Goal: Information Seeking & Learning: Check status

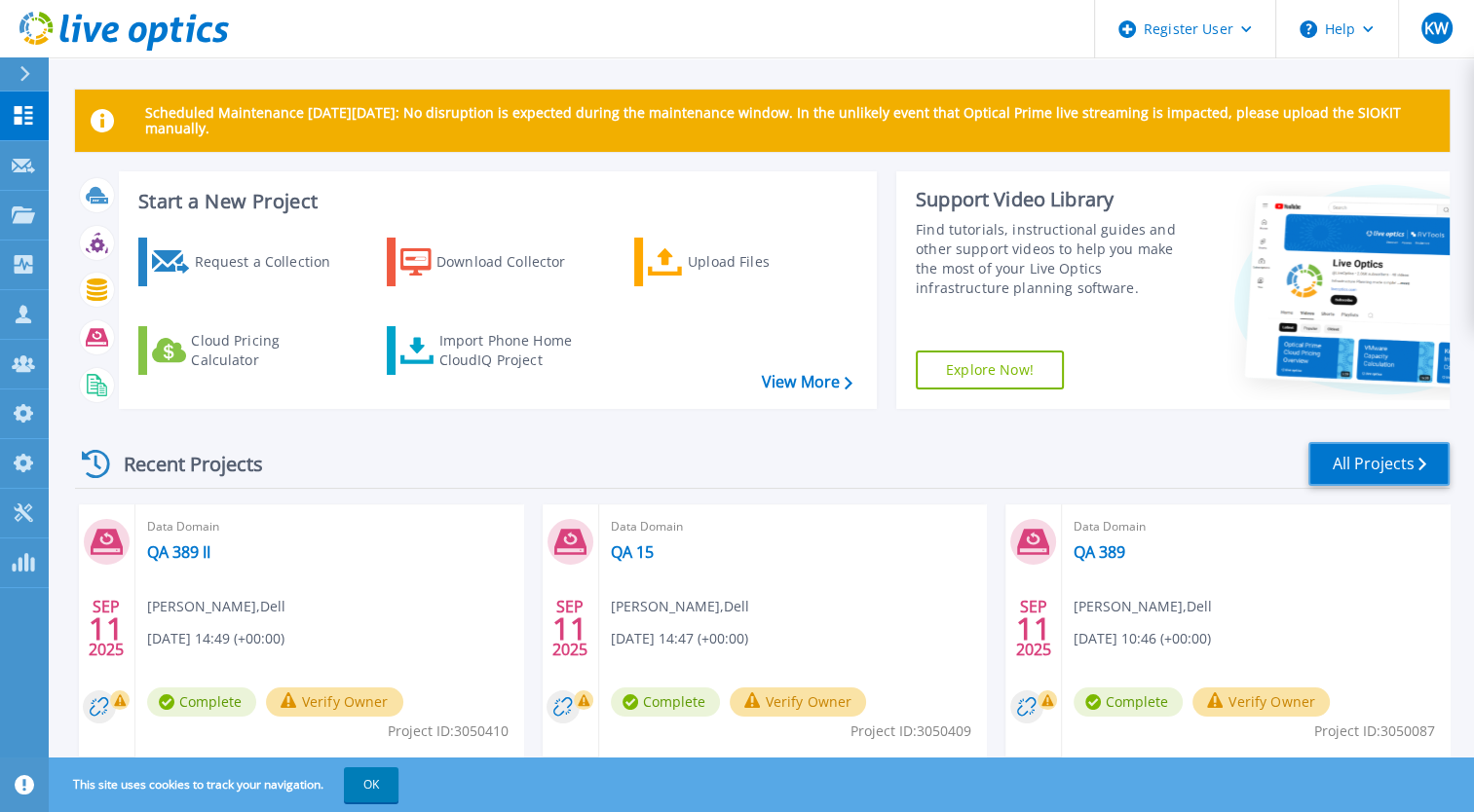
click at [1370, 466] on link "All Projects" at bounding box center [1379, 463] width 141 height 44
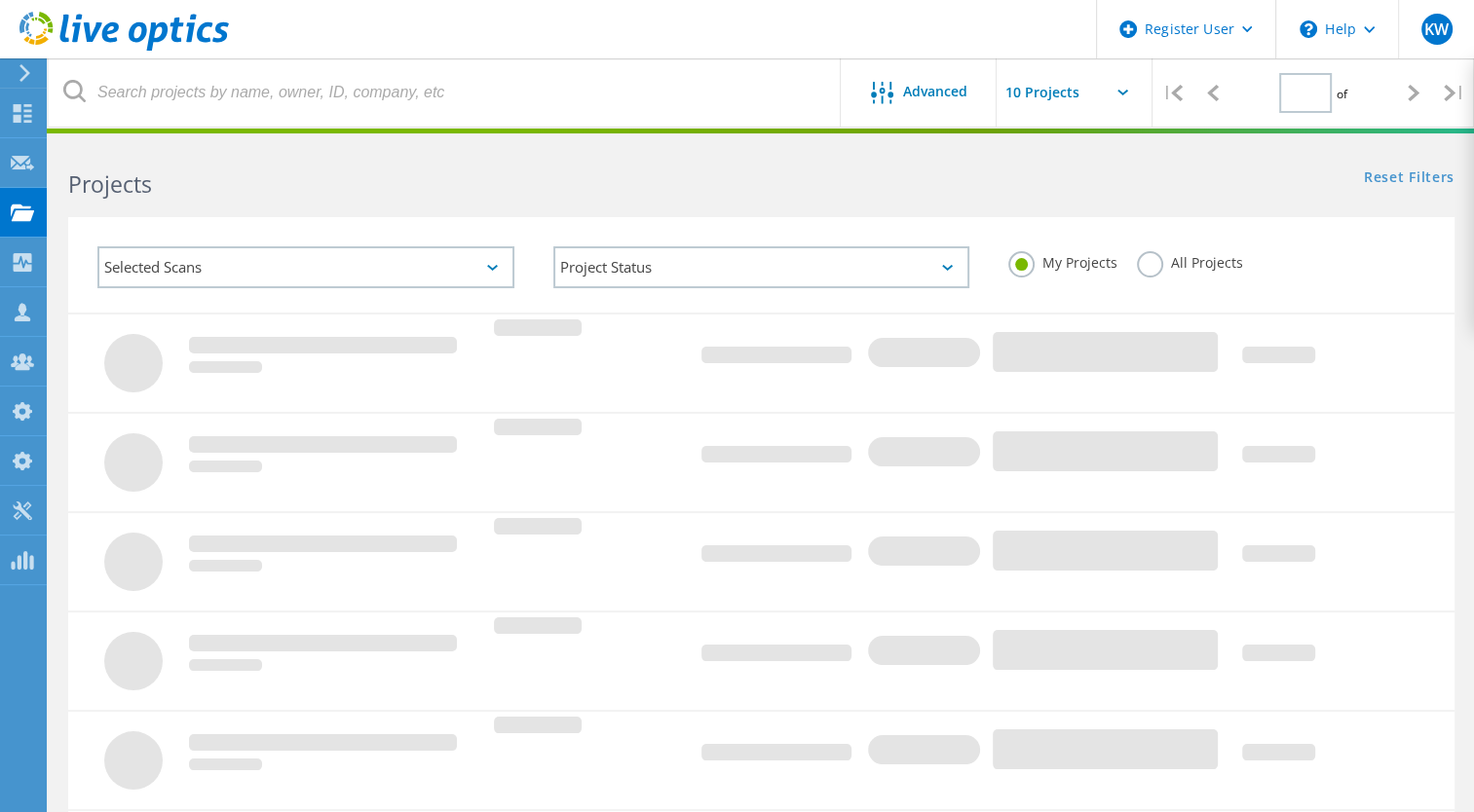
type input "4"
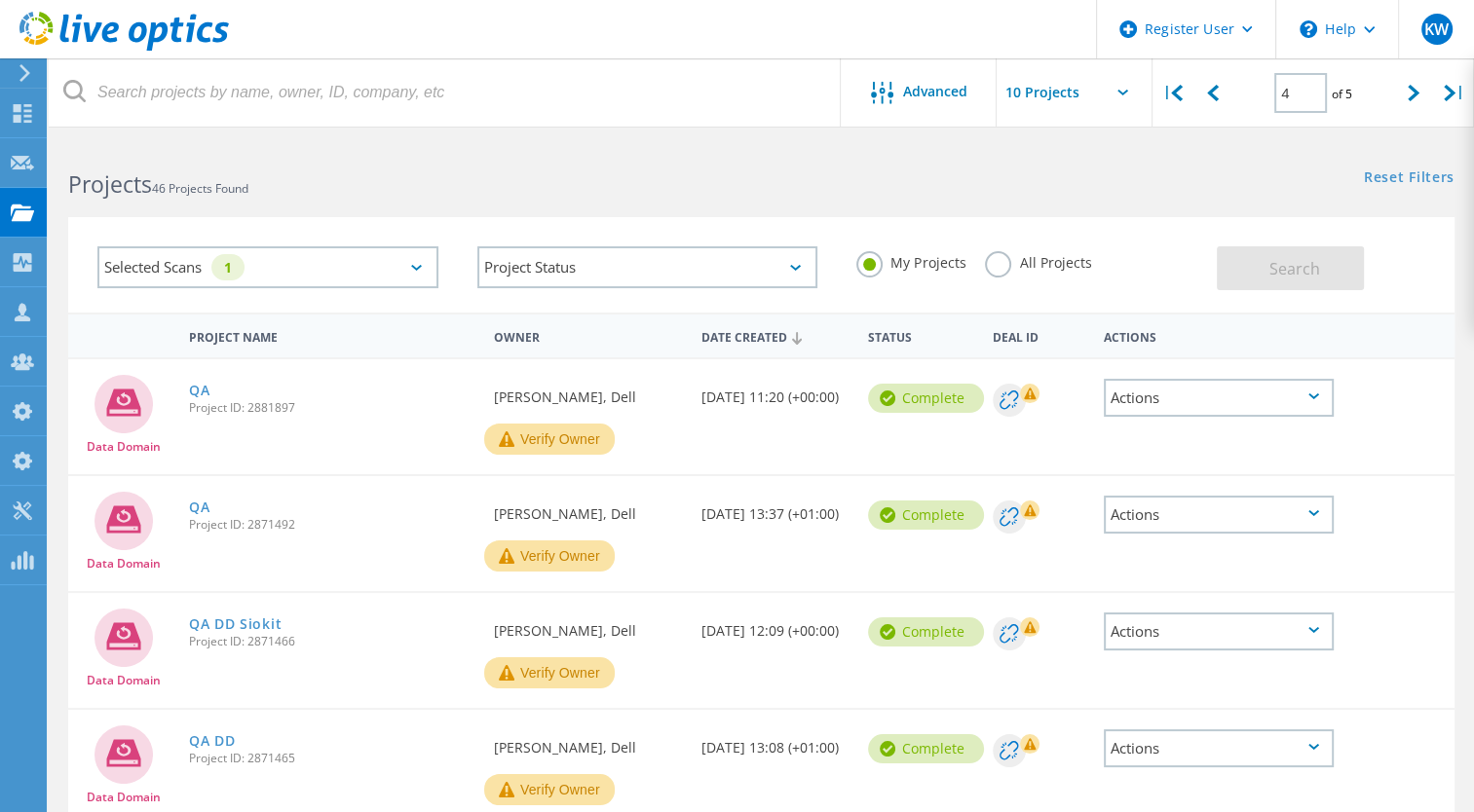
click at [1008, 271] on div "All Projects" at bounding box center [1038, 264] width 106 height 28
click at [1004, 268] on label "All Projects" at bounding box center [1038, 260] width 106 height 19
click at [0, 0] on input "All Projects" at bounding box center [0, 0] width 0 height 0
click at [1251, 249] on button "Search" at bounding box center [1290, 267] width 147 height 44
click at [1141, 93] on input "text" at bounding box center [1094, 93] width 195 height 69
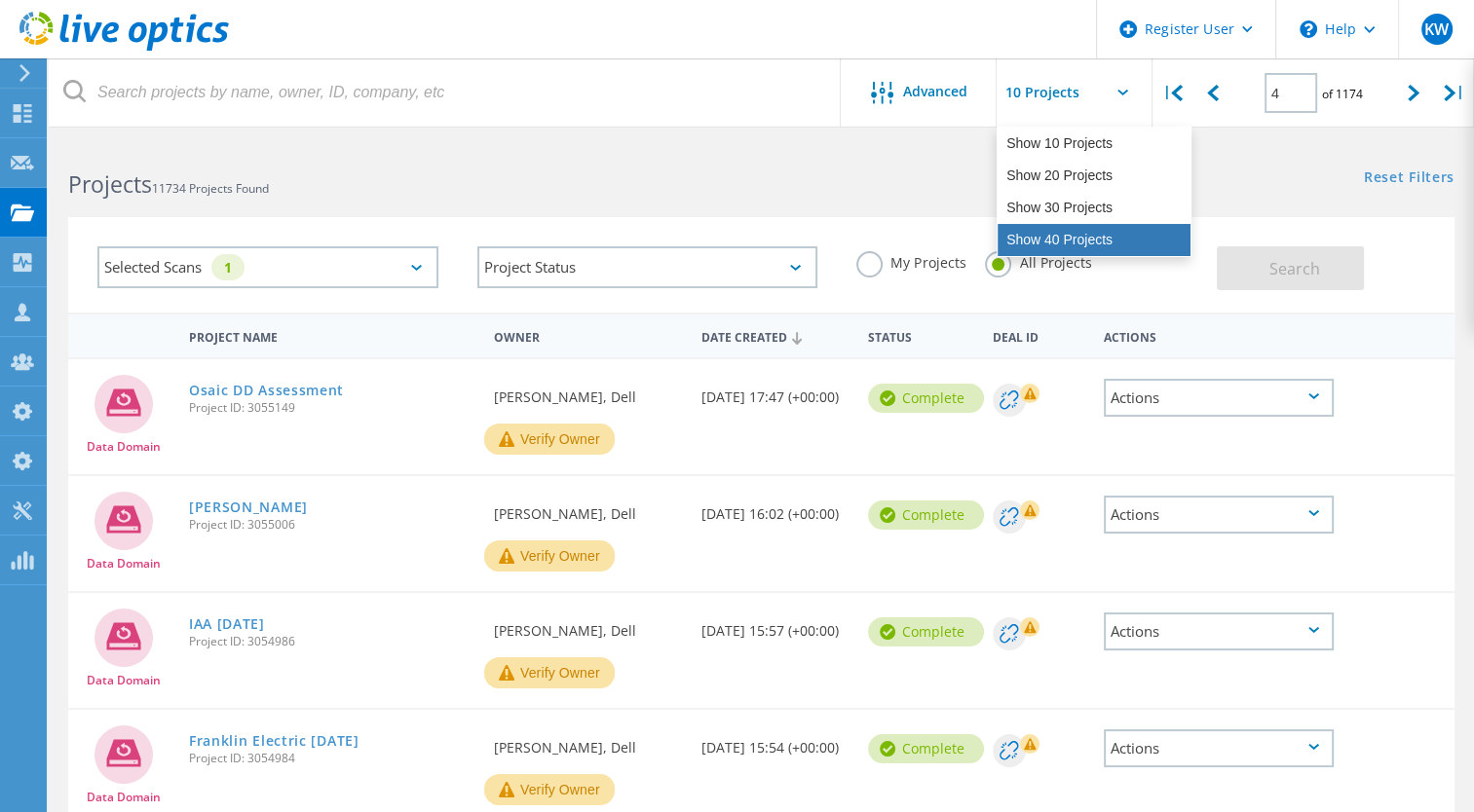
click at [1066, 226] on div "Show 40 Projects" at bounding box center [1094, 240] width 193 height 32
type input "Show 40 Projects"
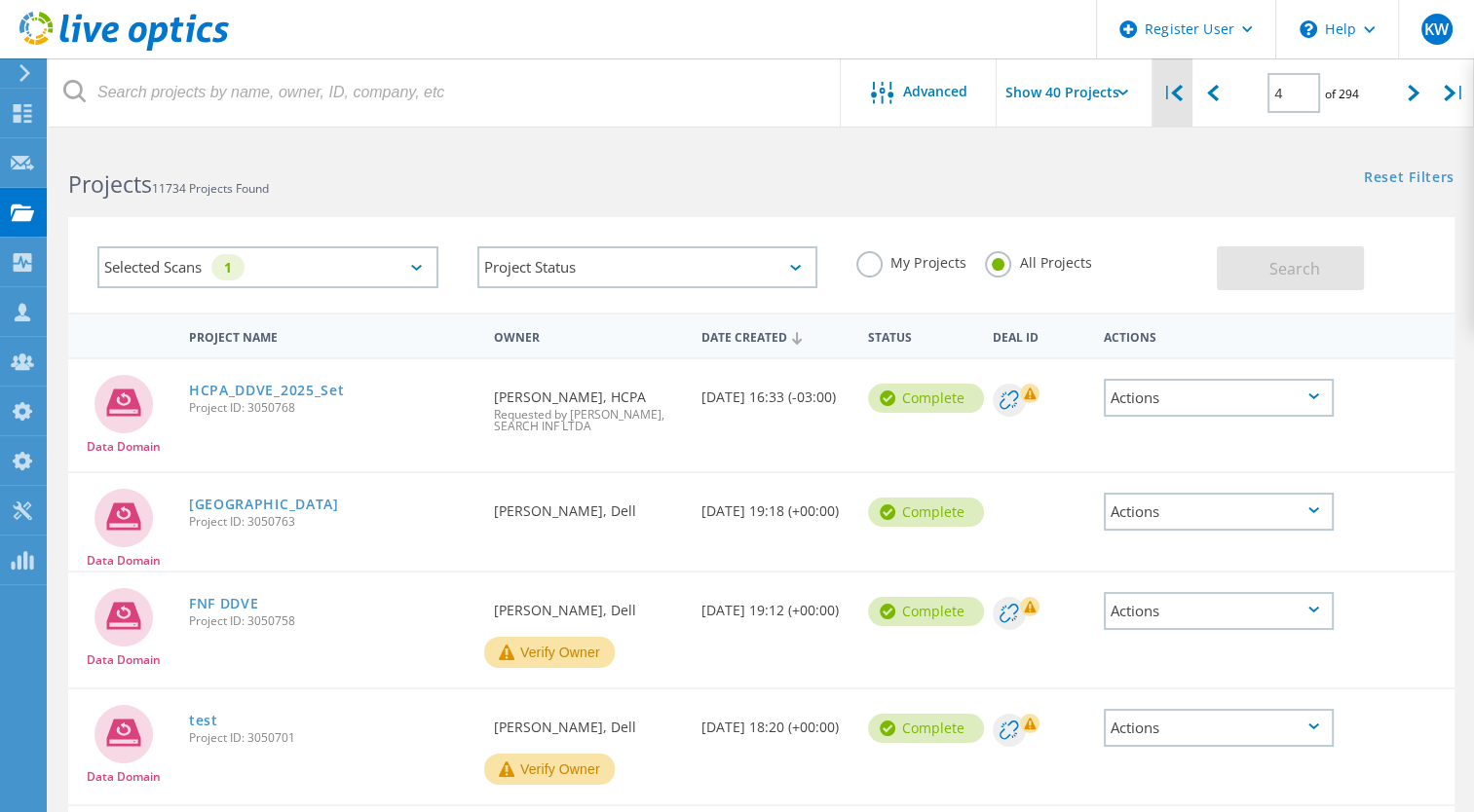
click at [1181, 86] on icon at bounding box center [1177, 92] width 12 height 17
type input "1"
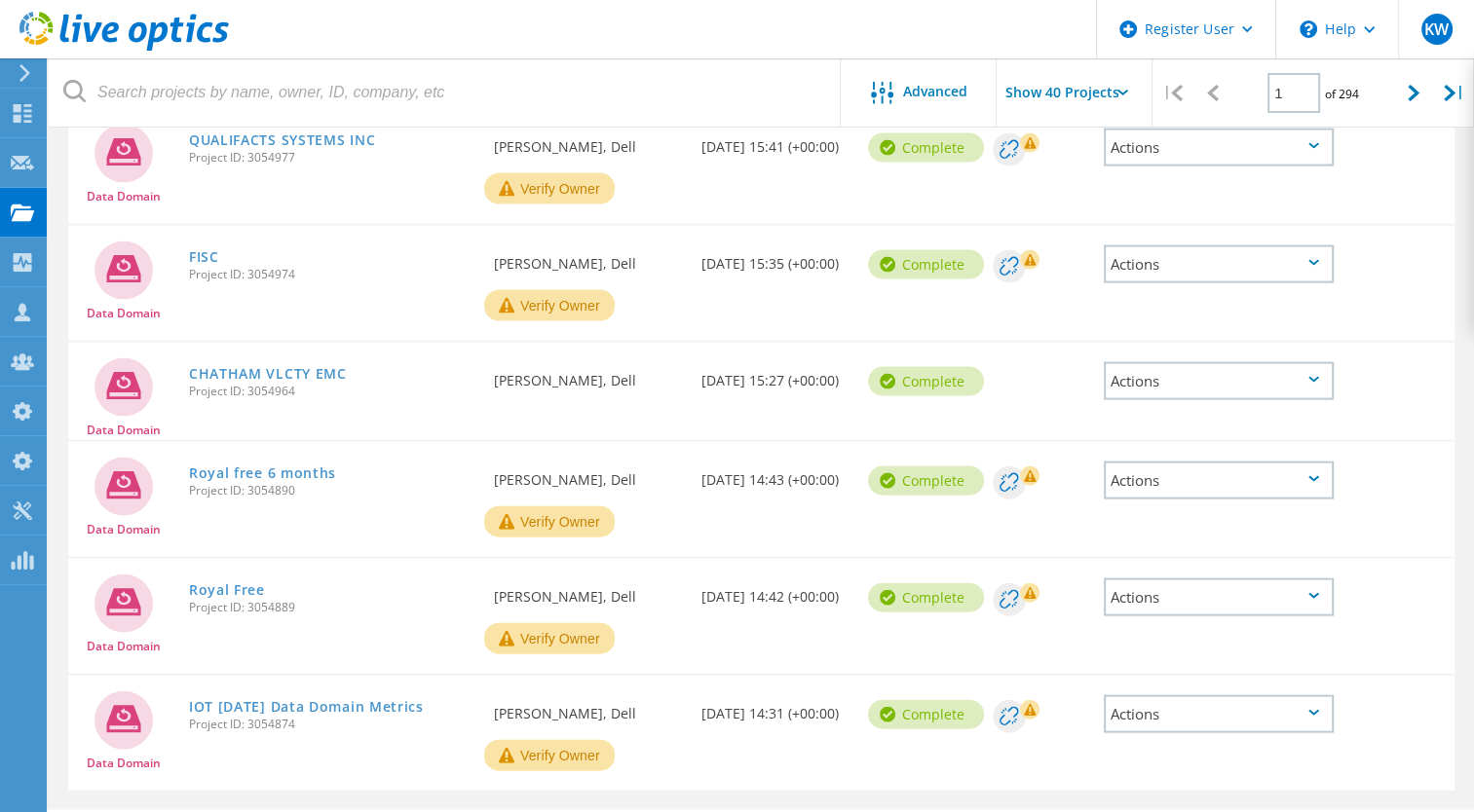
scroll to position [4117, 0]
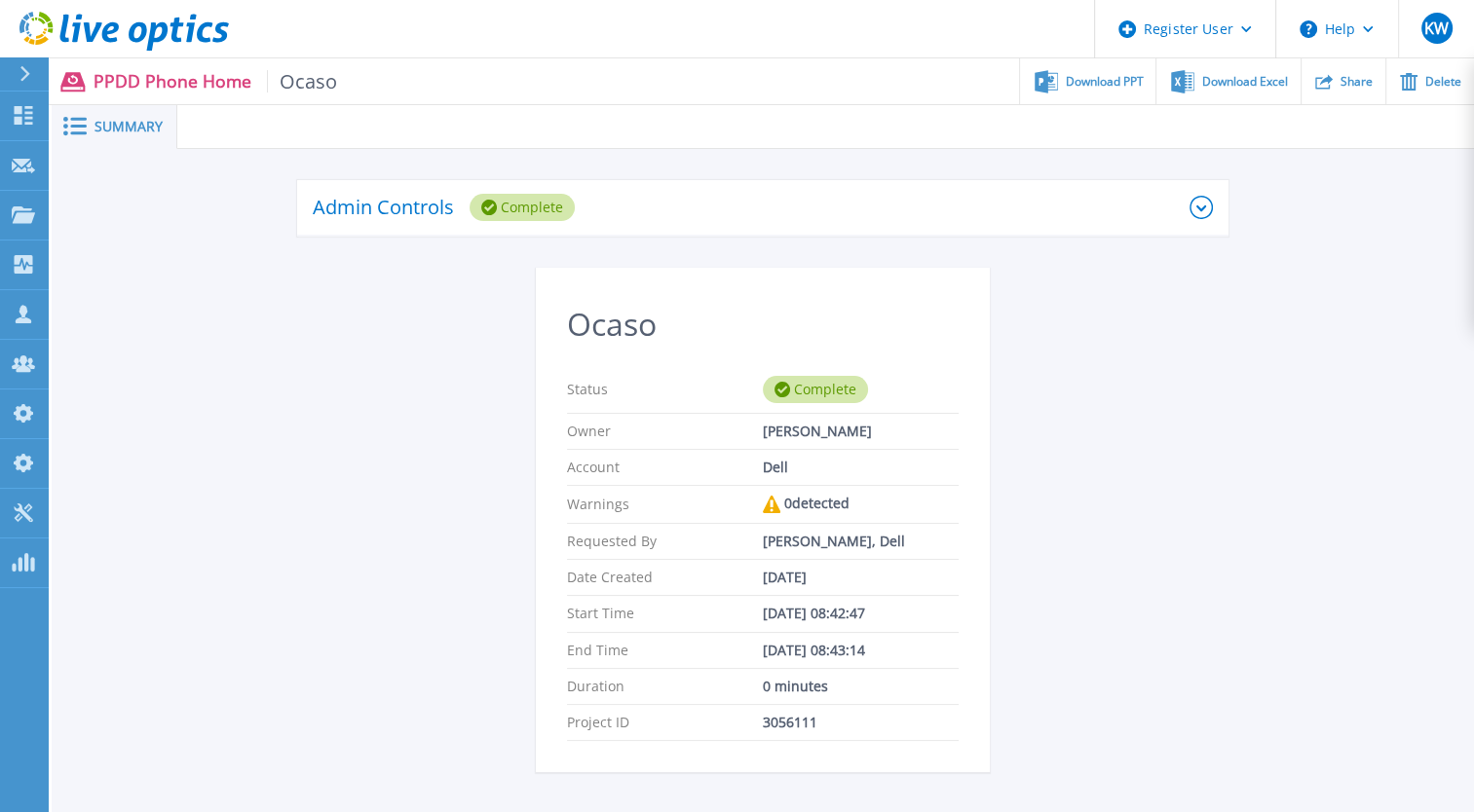
click at [385, 318] on div "Ocaso Status Complete Owner Javier Romera Account Dell Warnings 0 detected Requ…" at bounding box center [762, 635] width 931 height 736
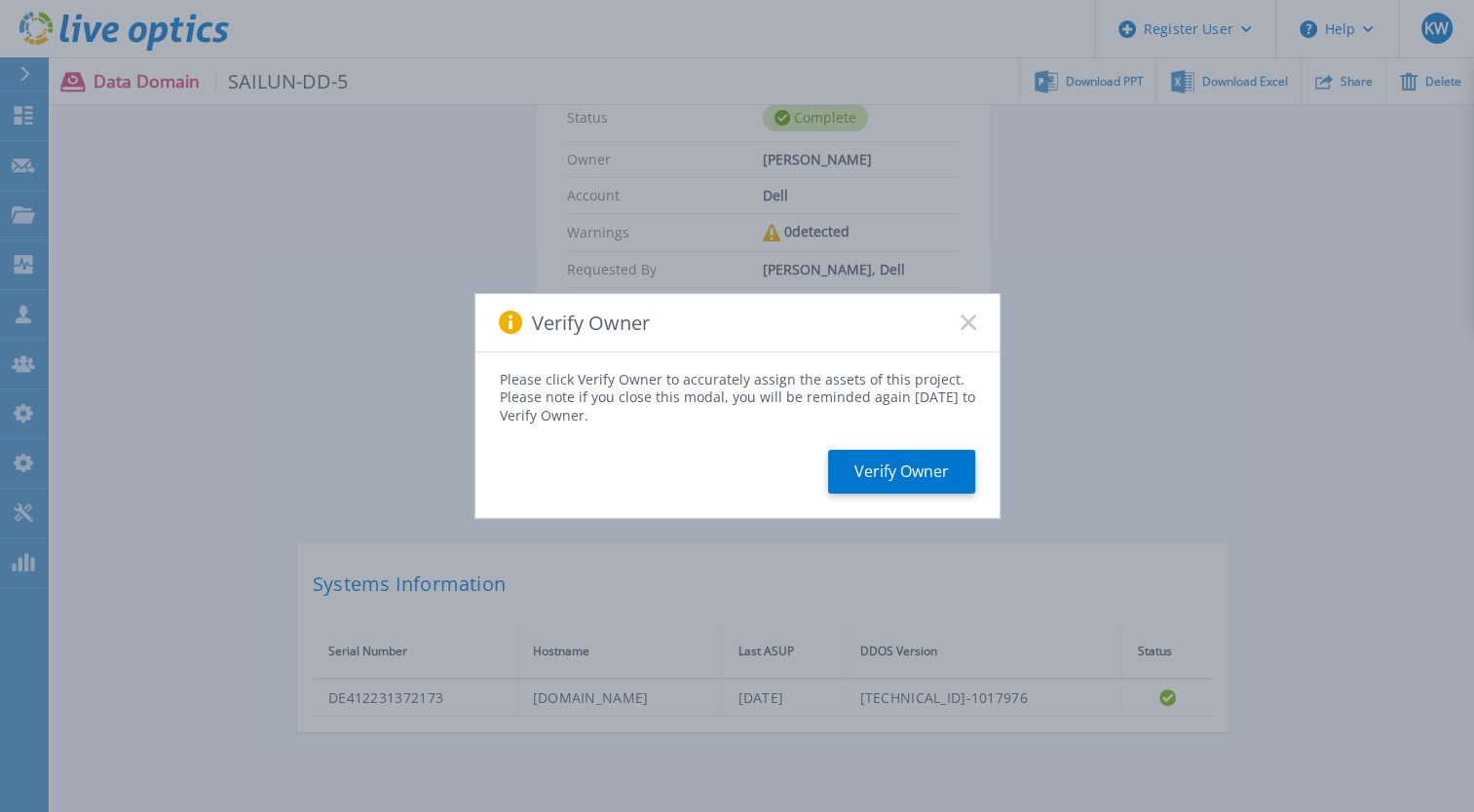
scroll to position [433, 0]
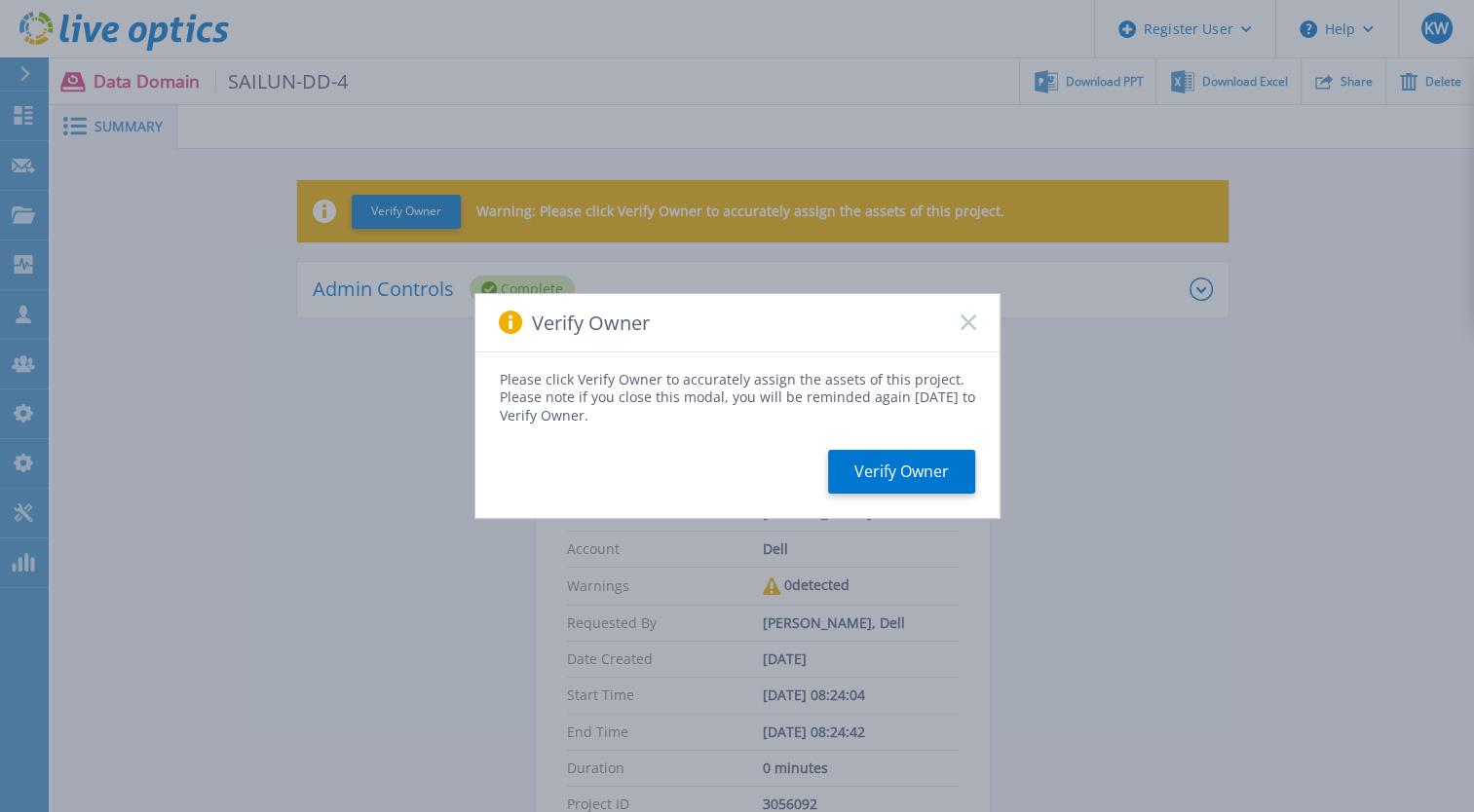
scroll to position [433, 0]
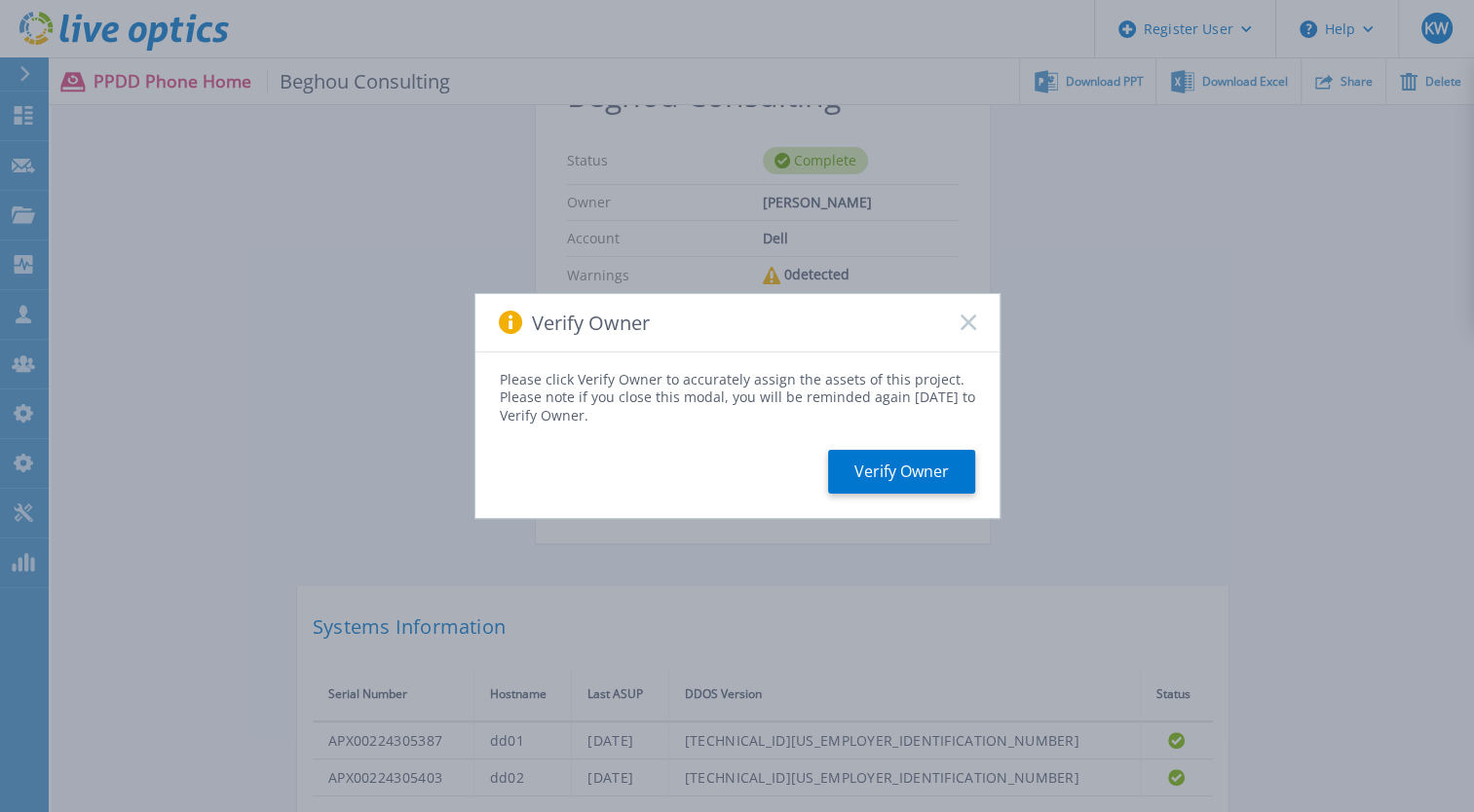
scroll to position [470, 0]
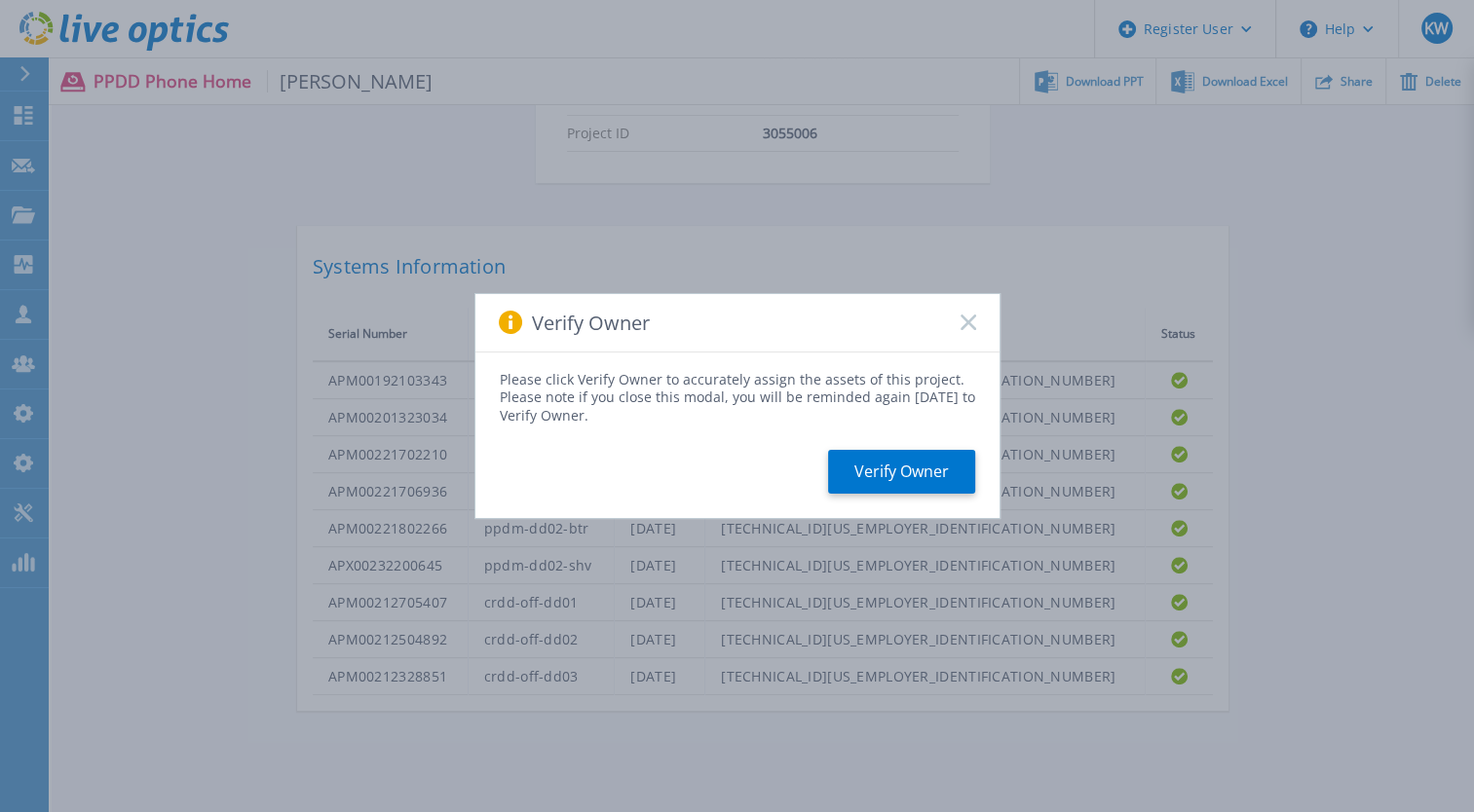
scroll to position [728, 0]
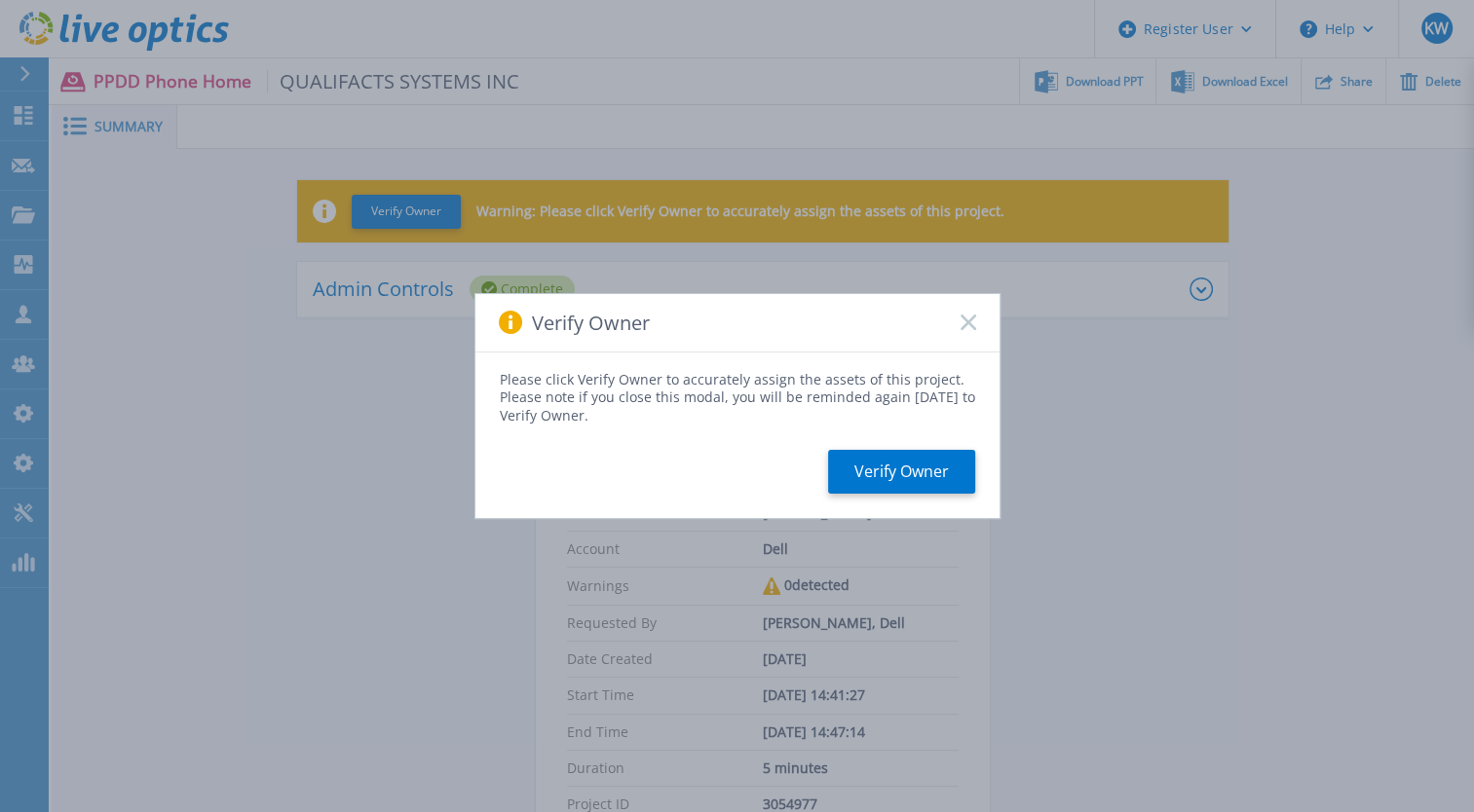
scroll to position [470, 0]
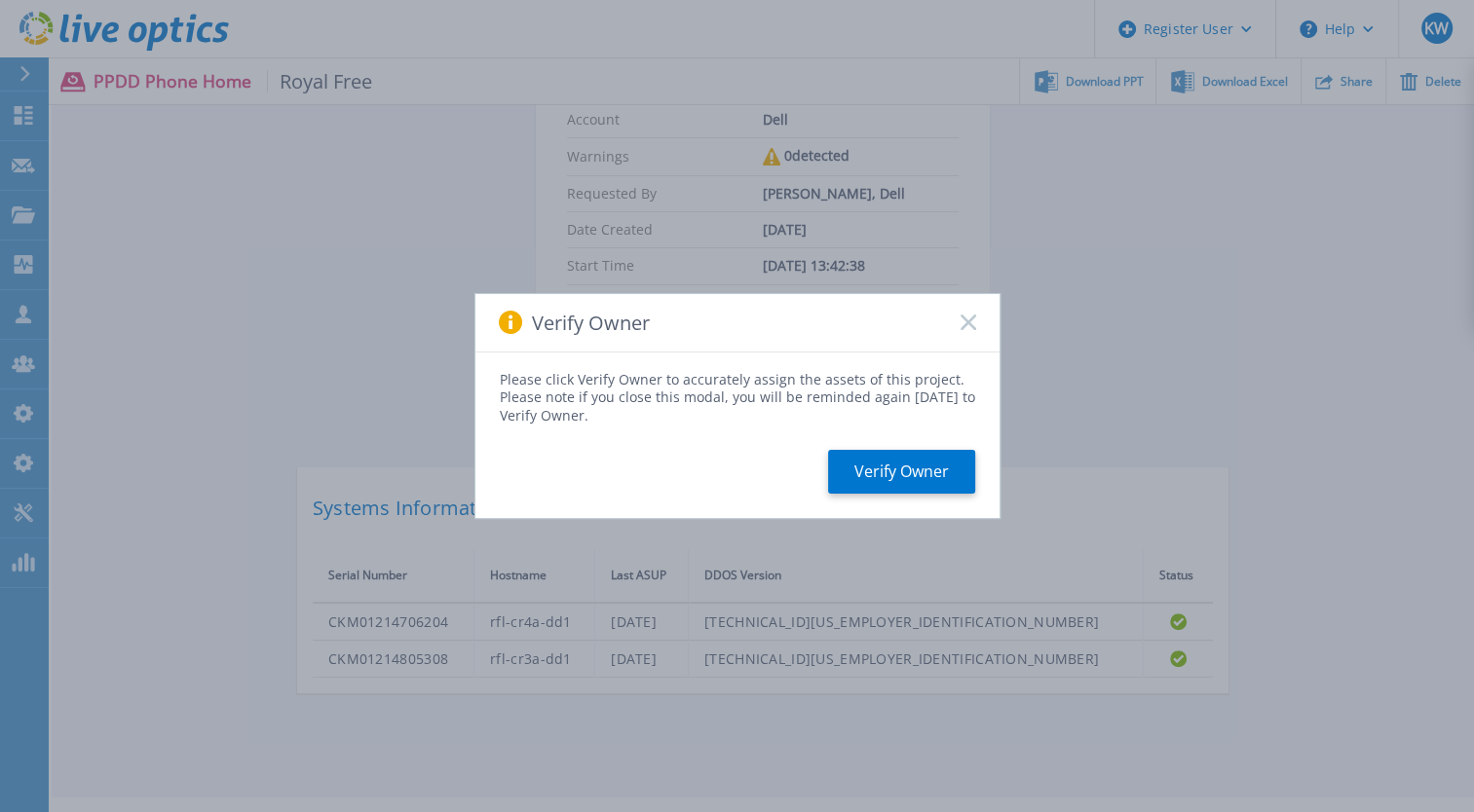
scroll to position [470, 0]
